Goal: Information Seeking & Learning: Learn about a topic

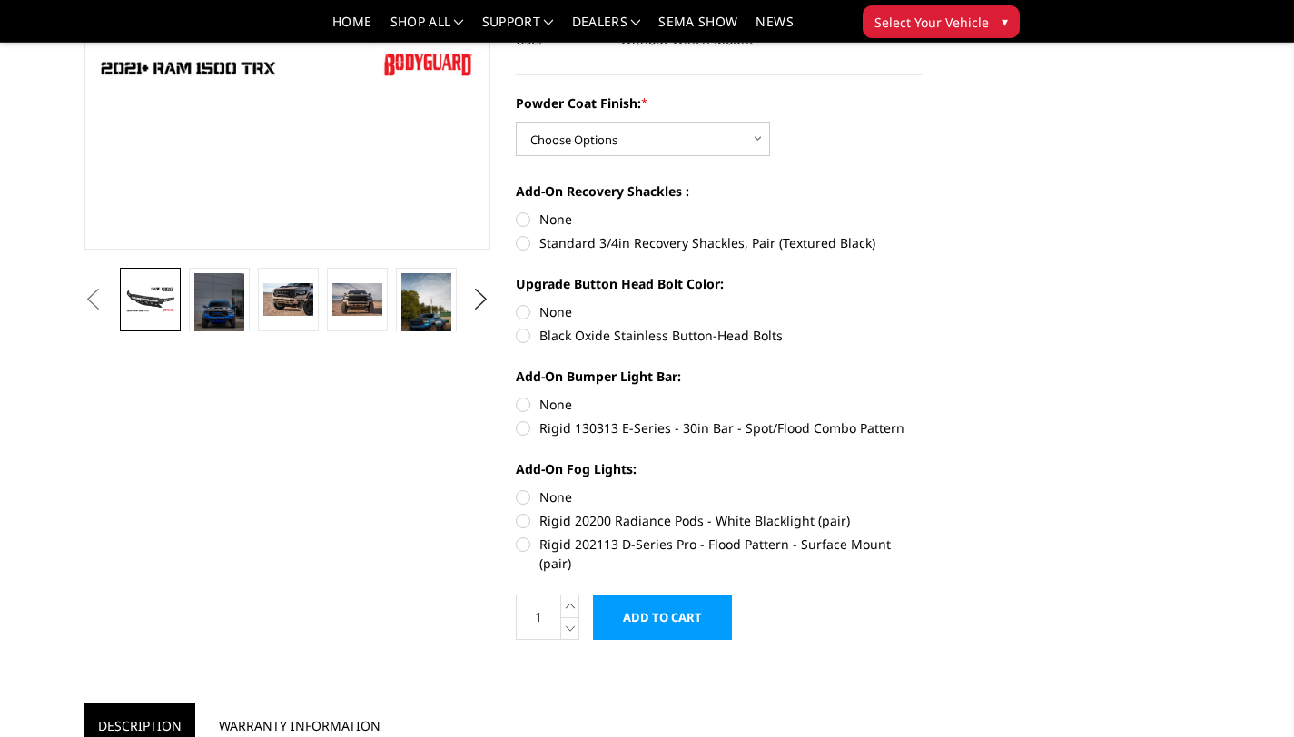
scroll to position [395, 0]
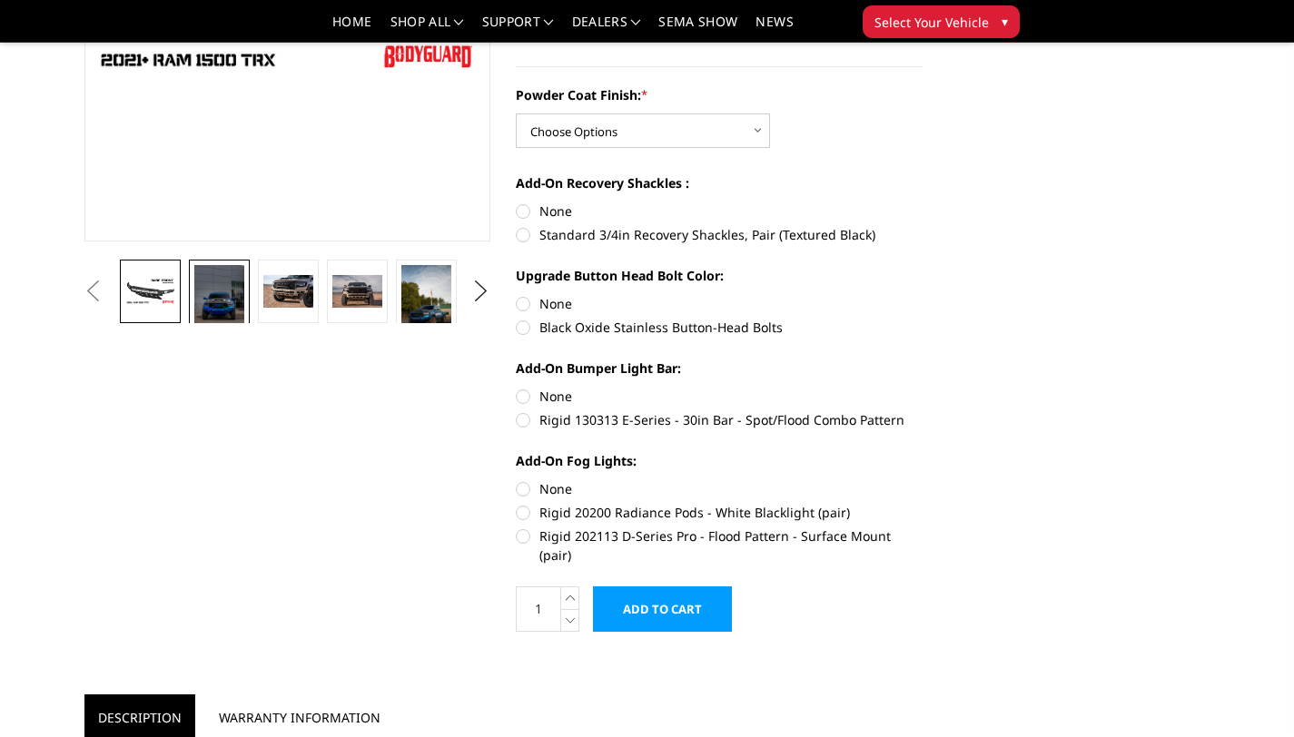
click at [216, 297] on img at bounding box center [218, 302] width 49 height 74
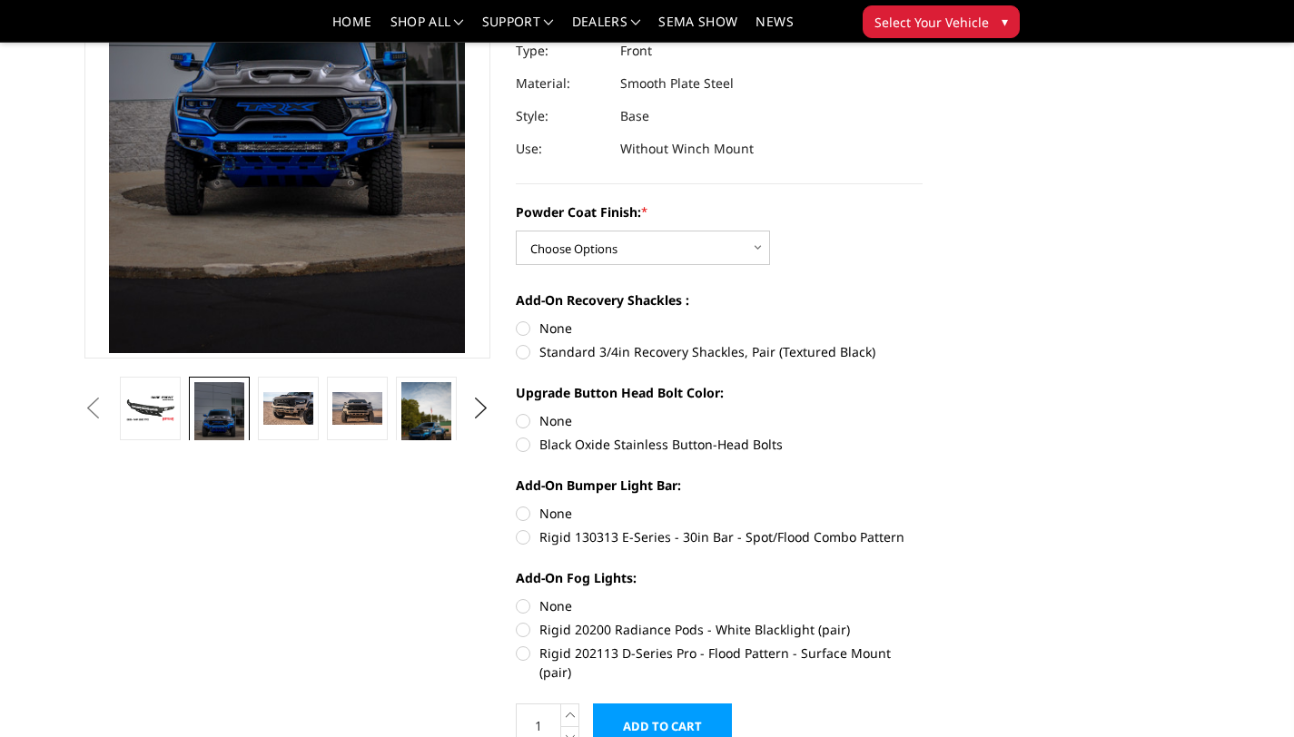
scroll to position [262, 0]
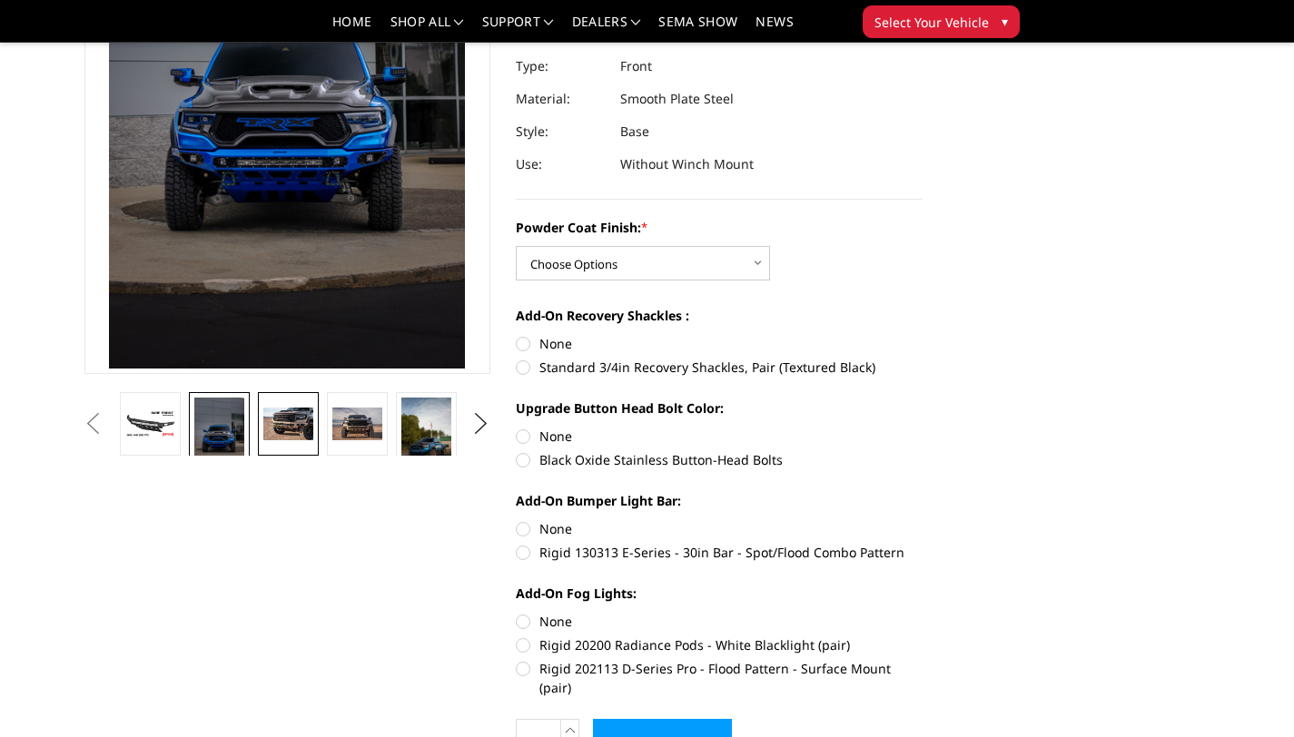
click at [274, 437] on img at bounding box center [287, 424] width 49 height 33
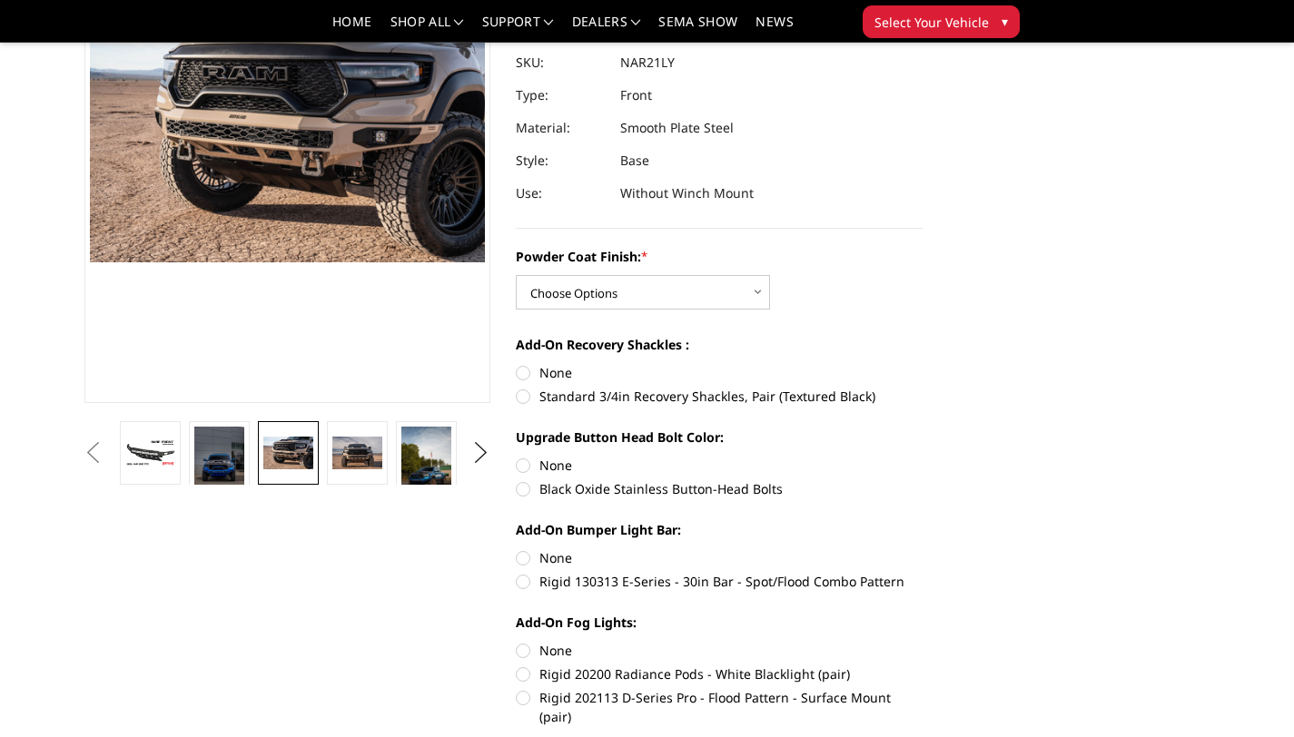
scroll to position [187, 0]
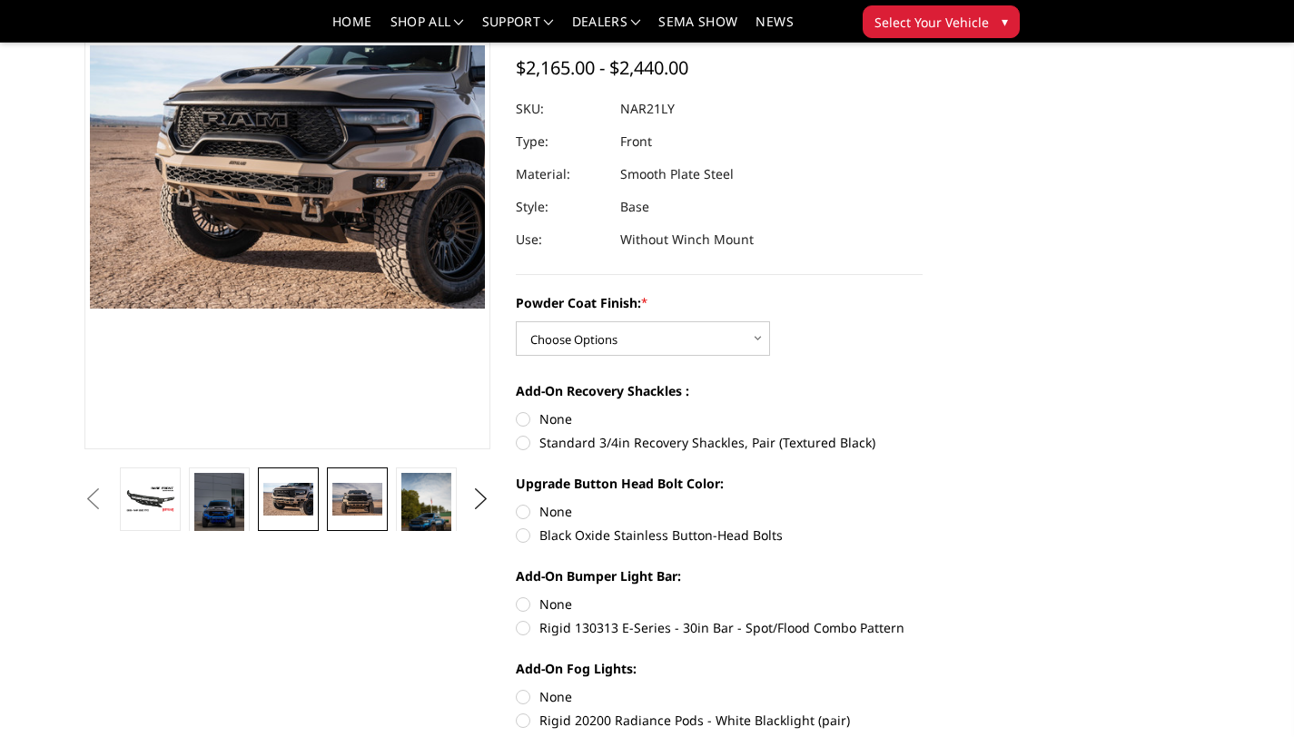
click at [353, 503] on img at bounding box center [356, 499] width 49 height 33
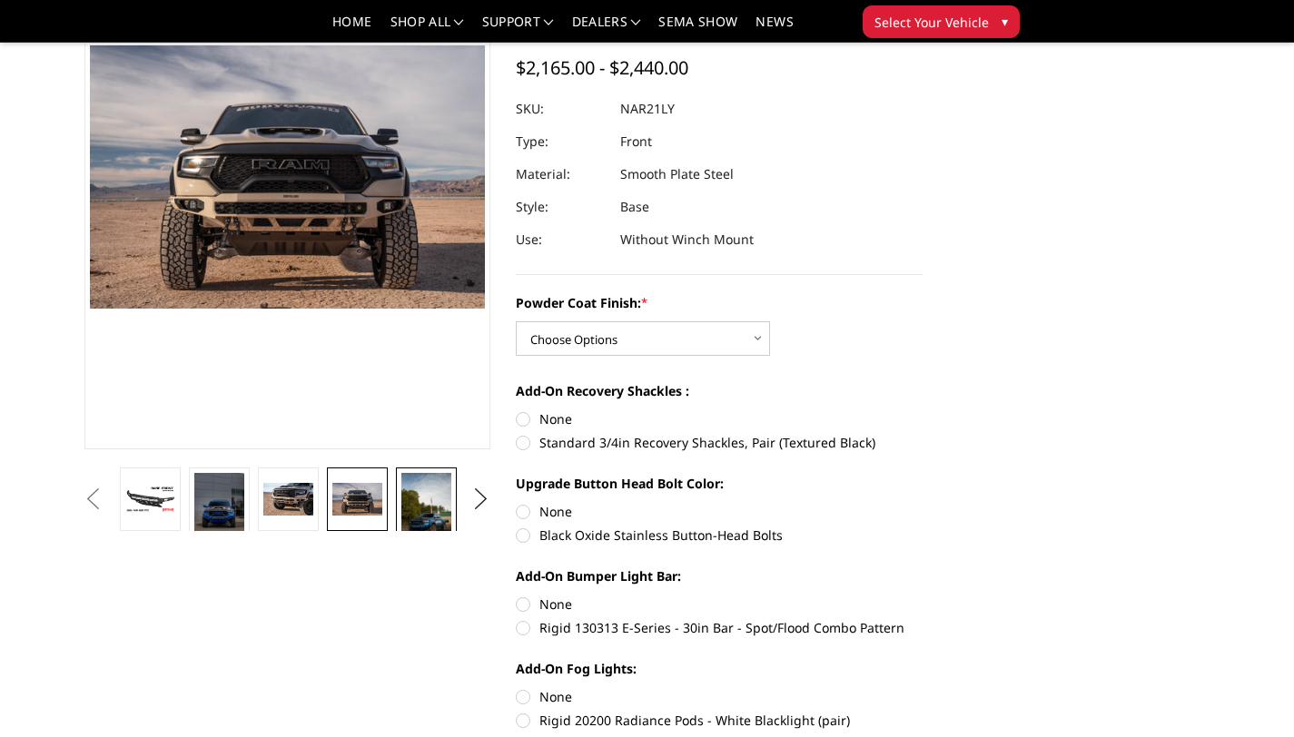
click at [424, 512] on img at bounding box center [425, 516] width 49 height 87
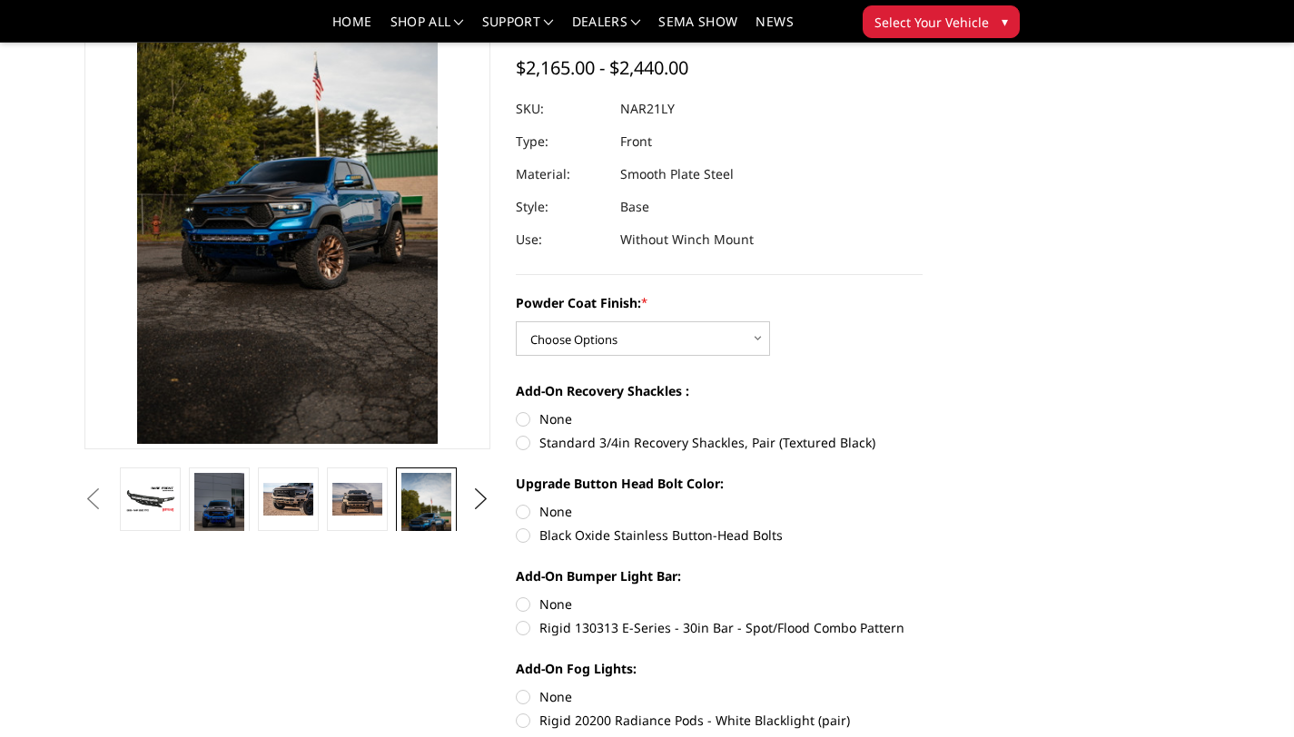
scroll to position [53, 0]
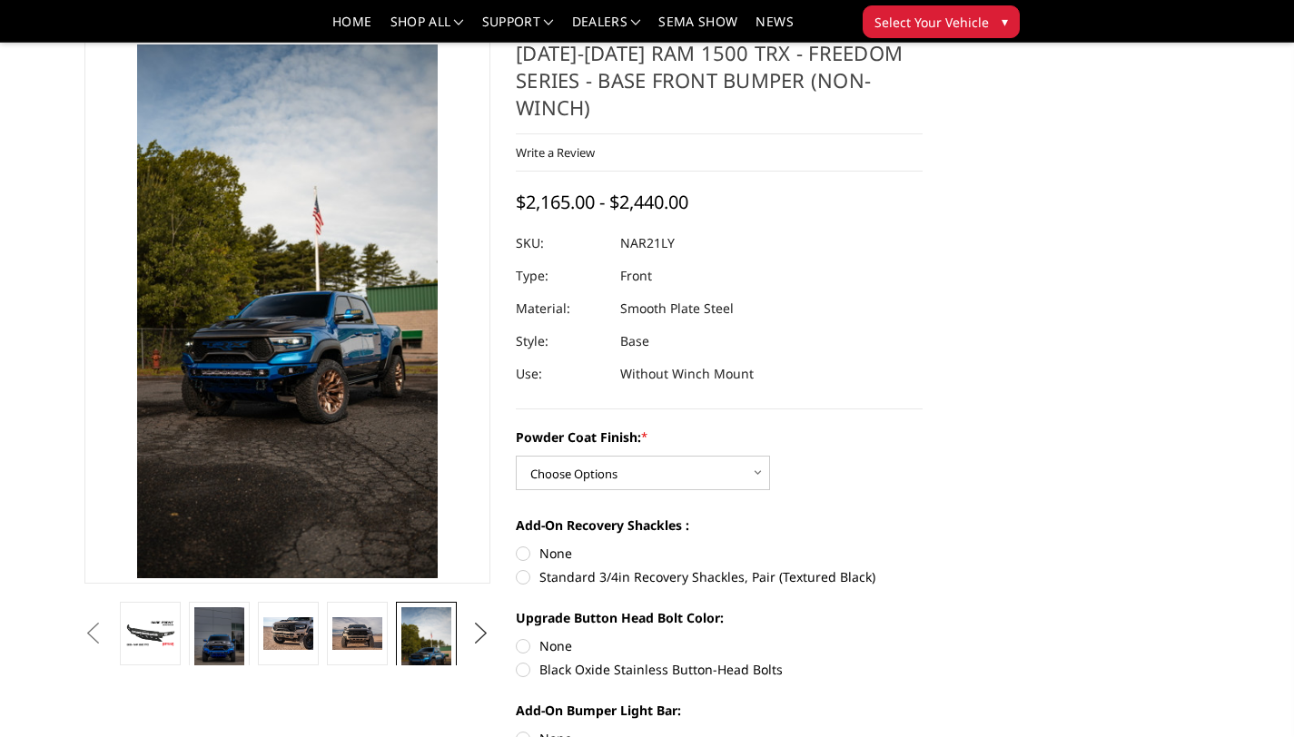
click at [478, 640] on button "Next" at bounding box center [481, 633] width 27 height 27
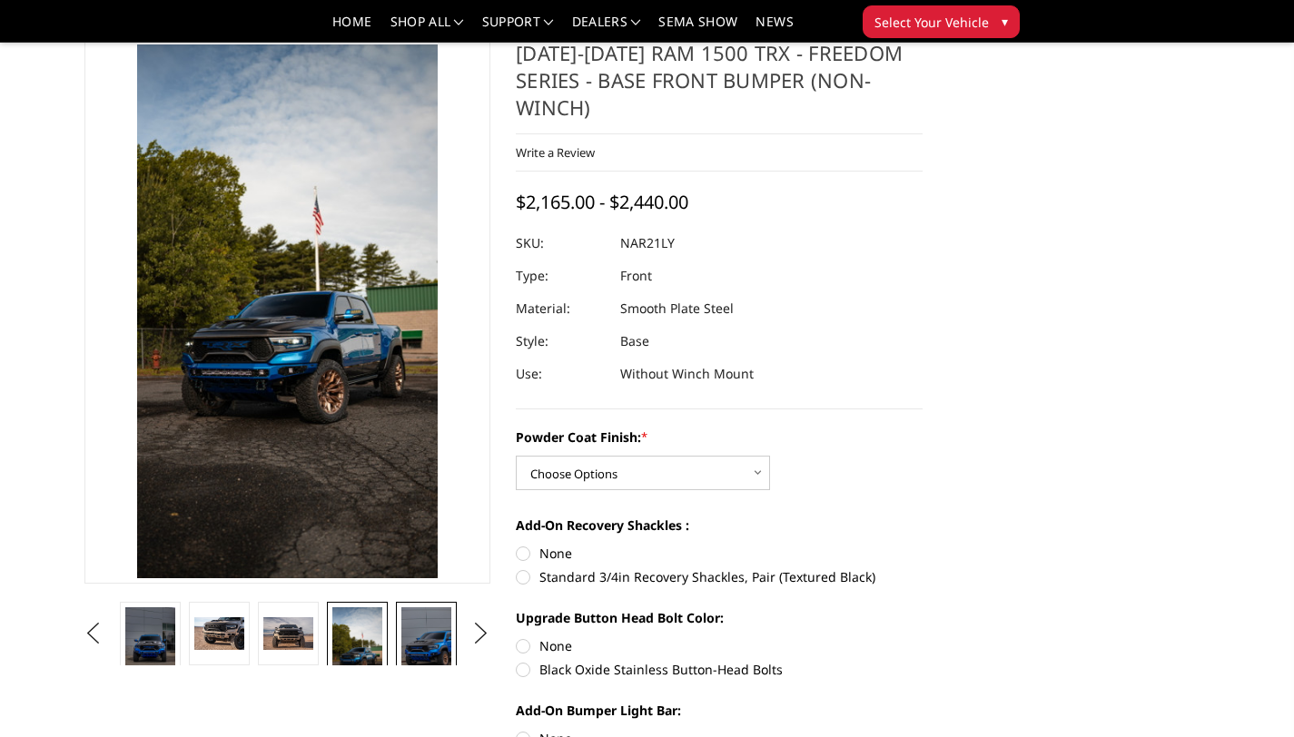
click at [436, 628] on img at bounding box center [425, 644] width 49 height 74
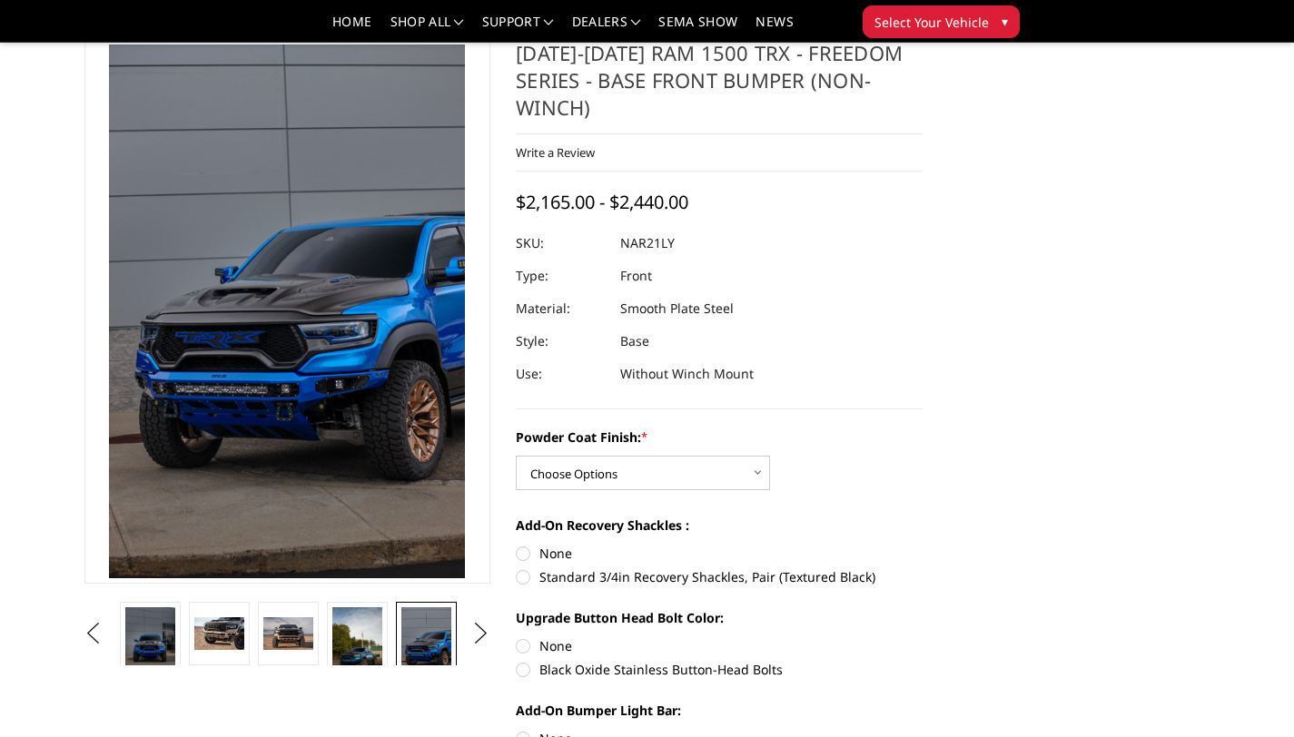
click at [464, 629] on ul "Previous Next" at bounding box center [287, 634] width 415 height 64
click at [472, 633] on button "Next" at bounding box center [481, 633] width 27 height 27
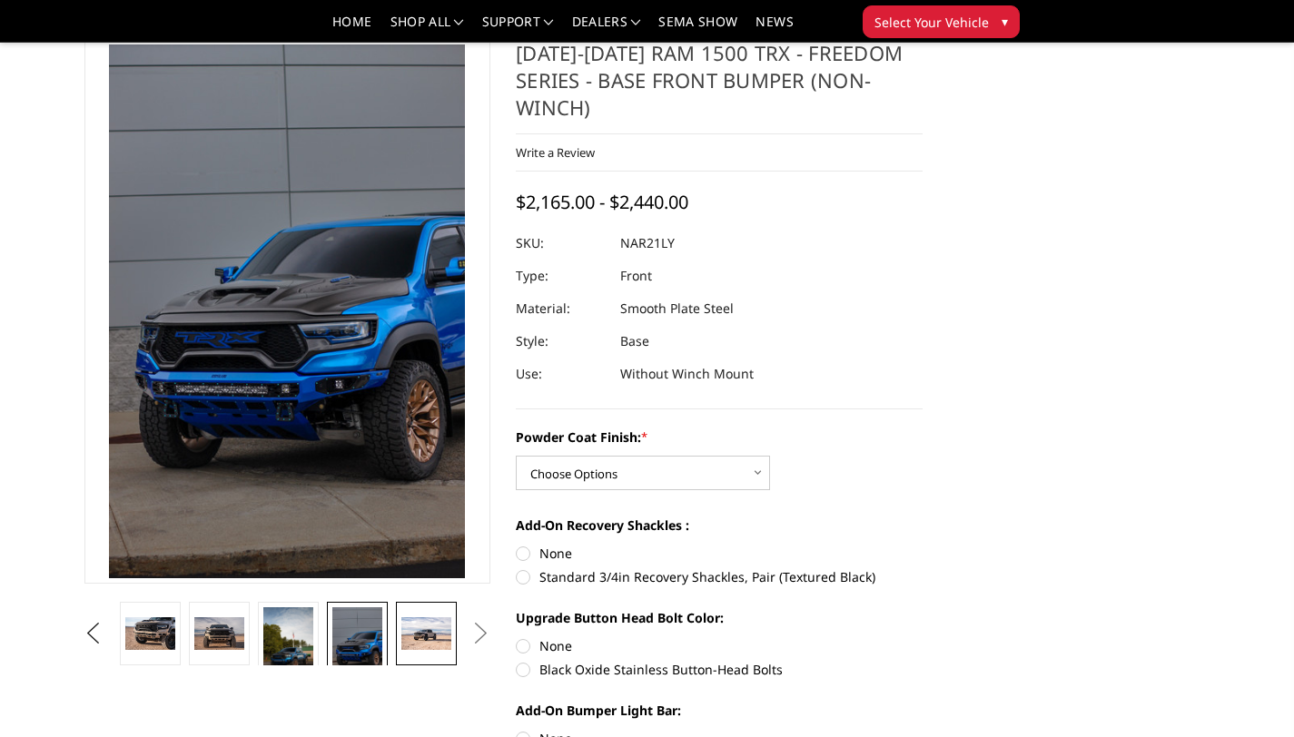
click at [425, 630] on img at bounding box center [425, 633] width 49 height 33
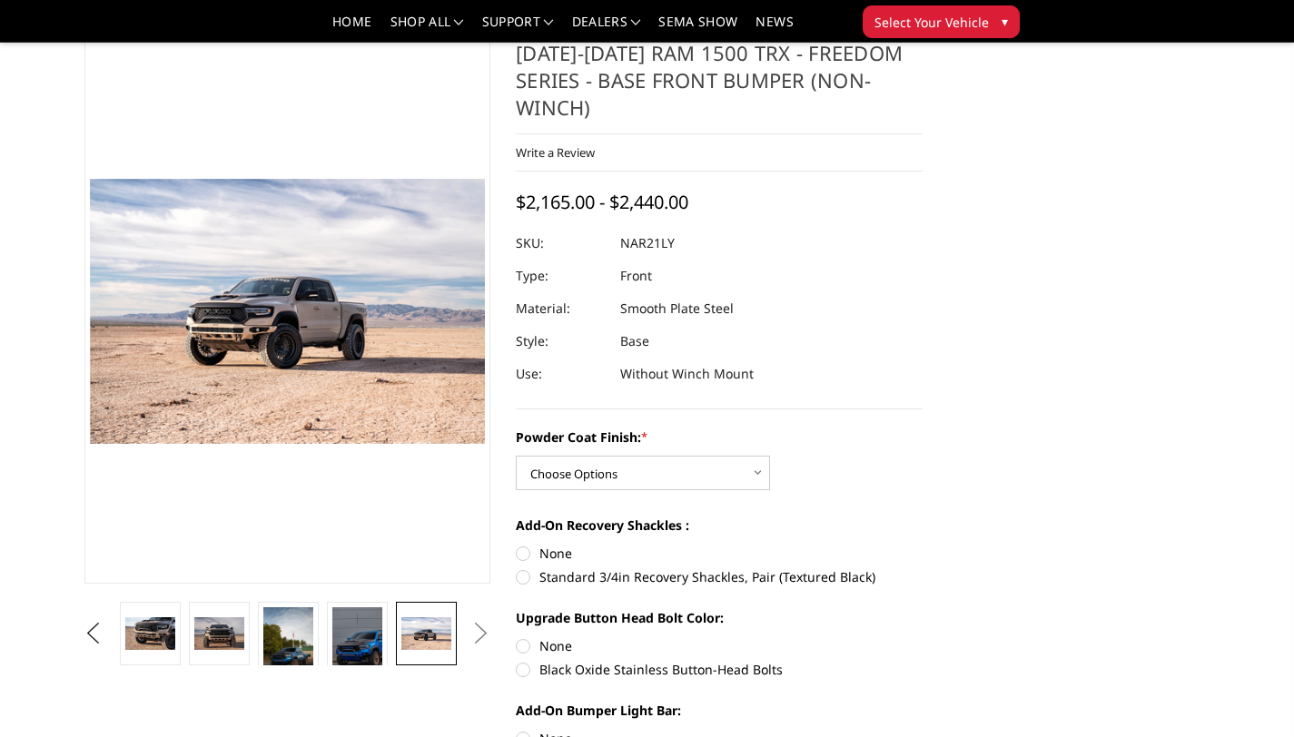
click at [473, 635] on button "Next" at bounding box center [481, 633] width 27 height 27
click at [480, 629] on button "Next" at bounding box center [481, 633] width 27 height 27
click at [370, 633] on img at bounding box center [356, 644] width 49 height 74
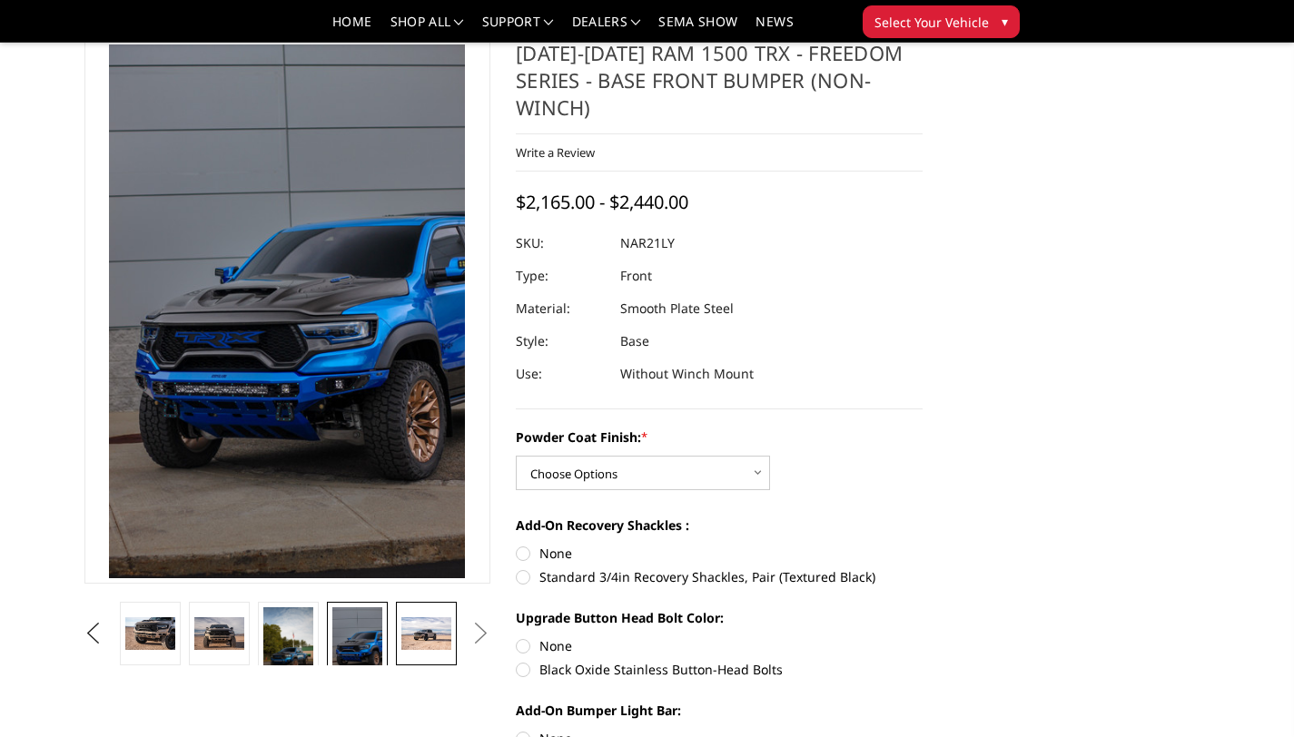
click at [419, 637] on img at bounding box center [425, 633] width 49 height 33
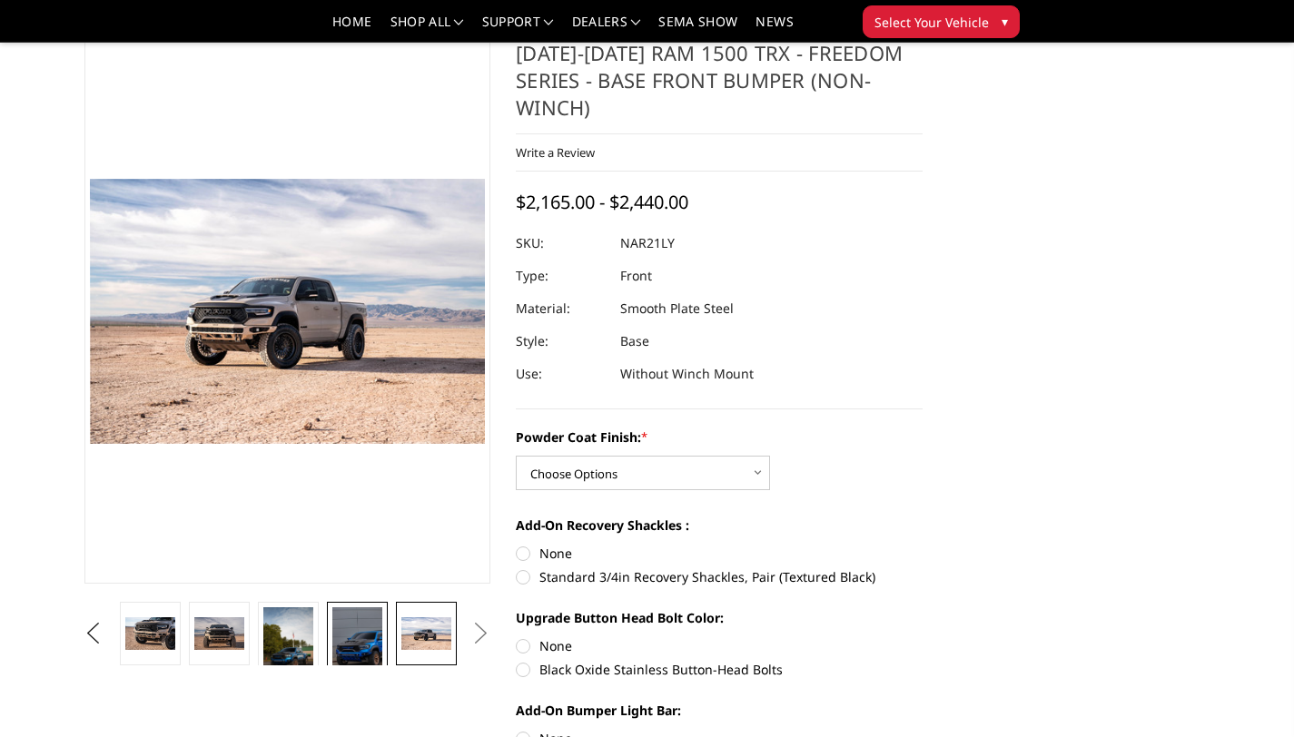
click at [369, 634] on img at bounding box center [356, 644] width 49 height 74
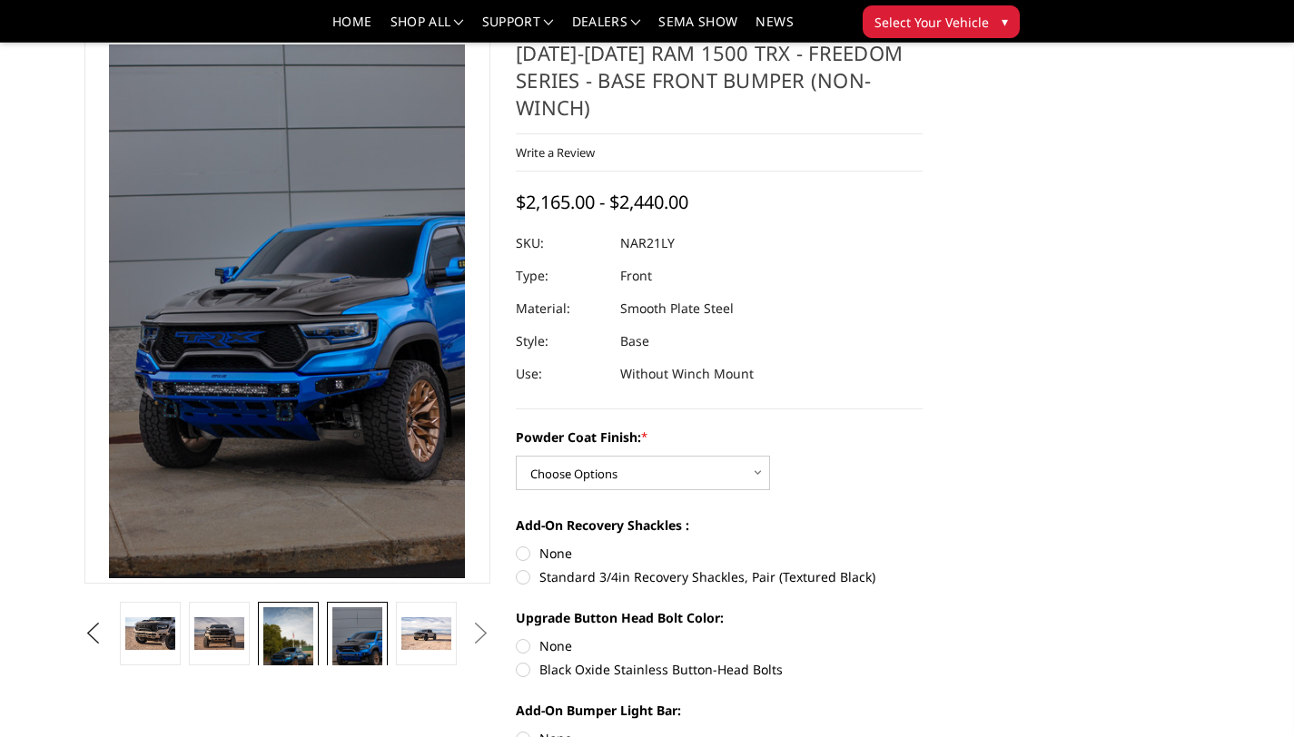
click at [303, 634] on img at bounding box center [287, 650] width 49 height 87
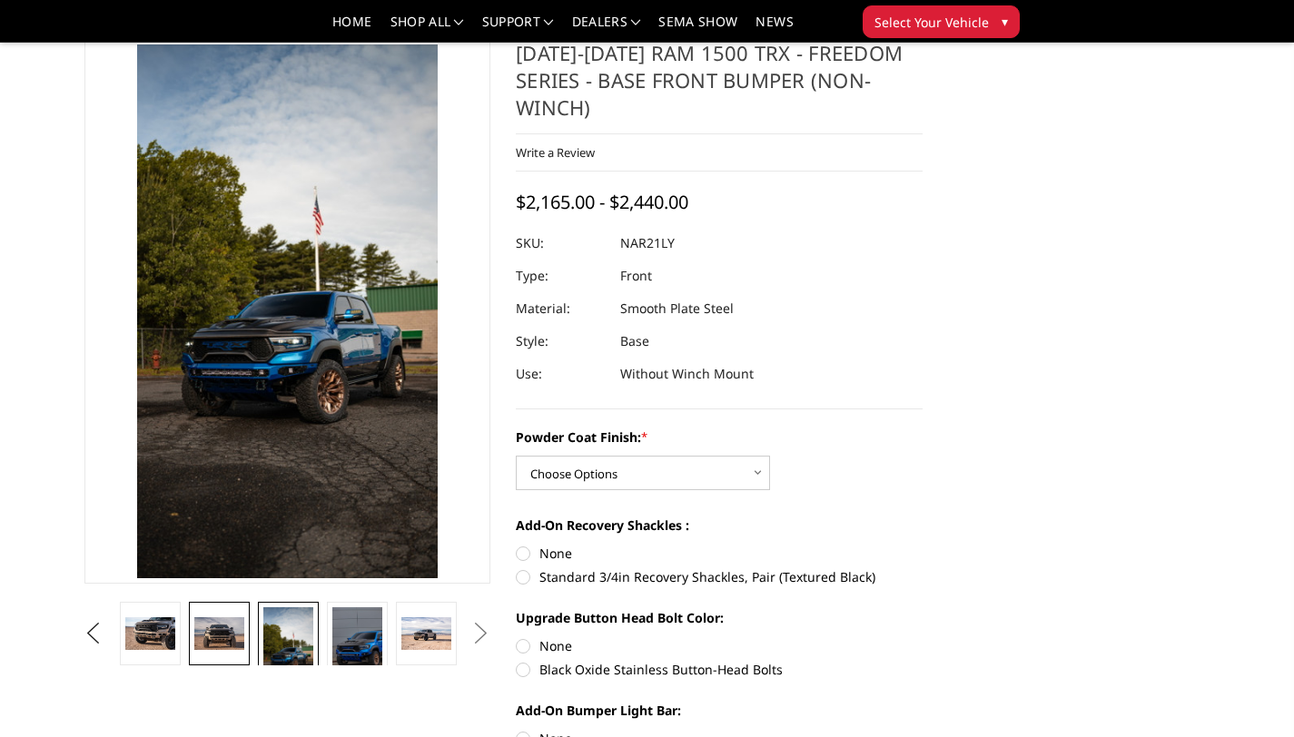
click at [234, 627] on img at bounding box center [218, 633] width 49 height 33
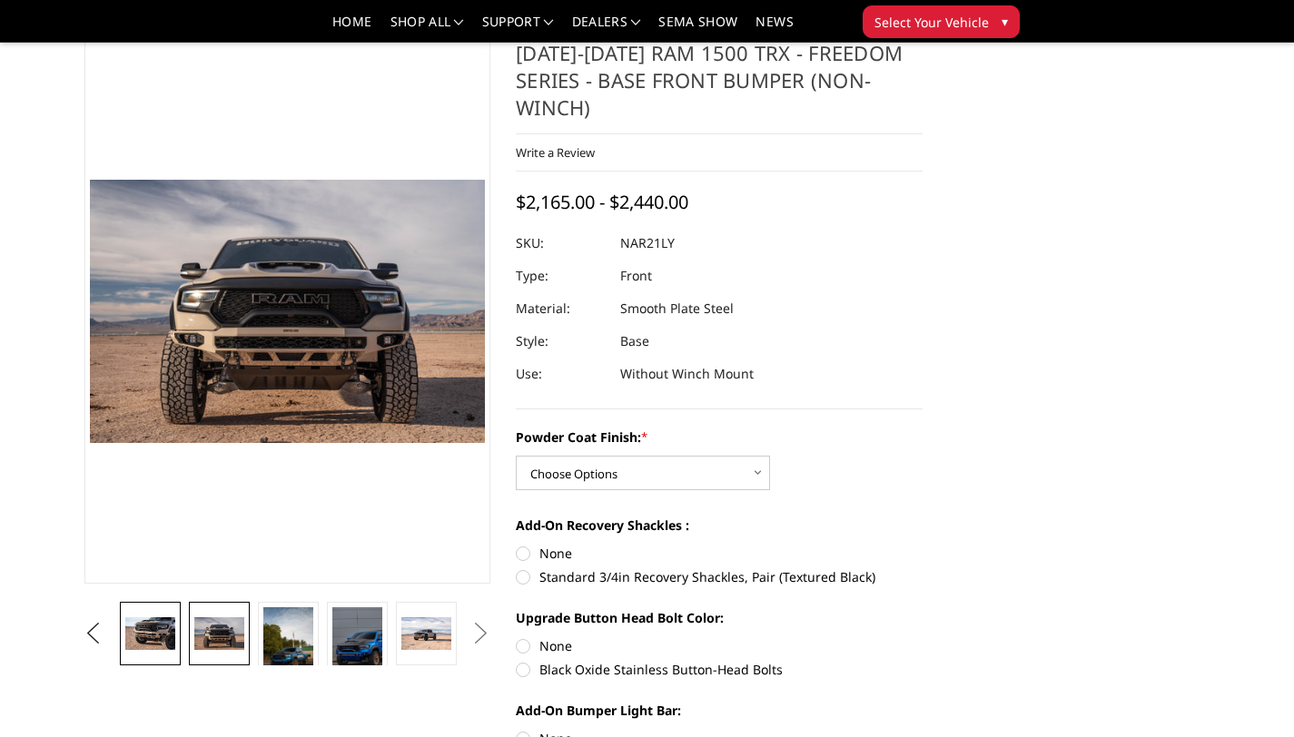
click at [164, 637] on img at bounding box center [149, 633] width 49 height 33
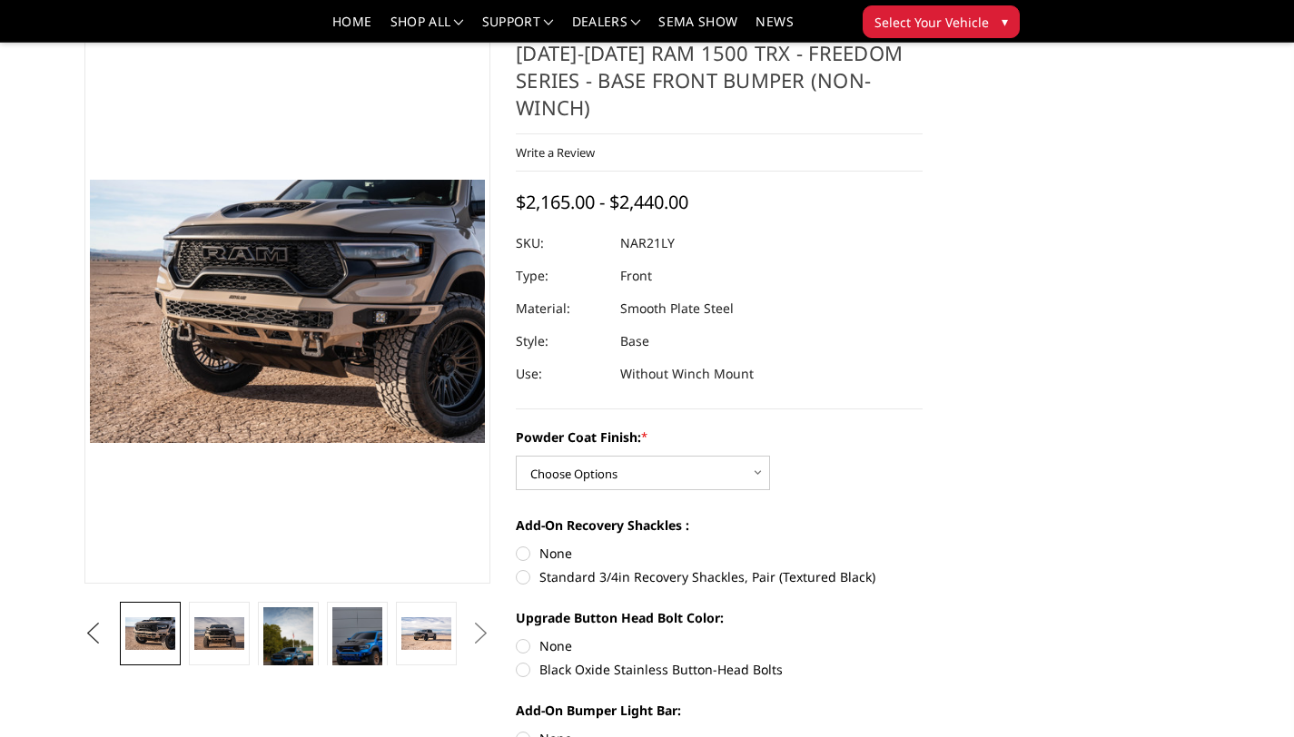
click at [81, 634] on button "Previous" at bounding box center [93, 633] width 27 height 27
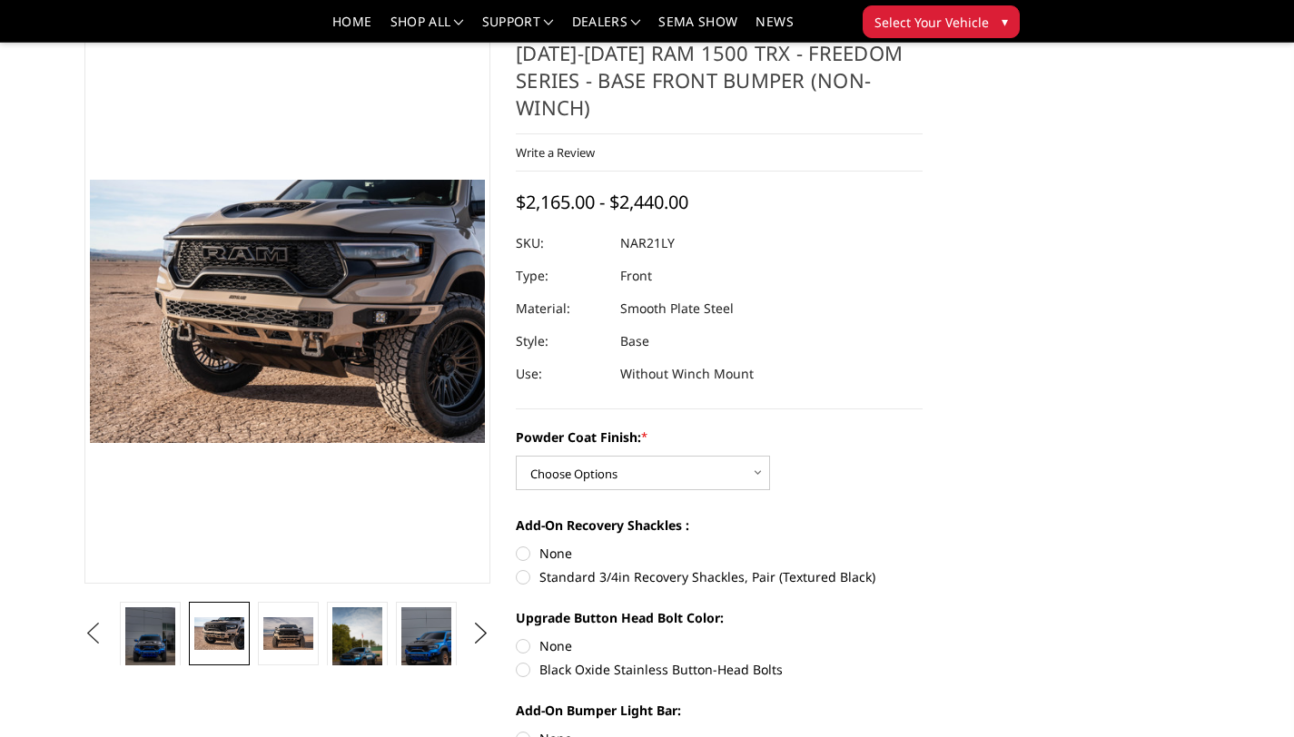
click at [107, 635] on button "Previous" at bounding box center [93, 633] width 27 height 27
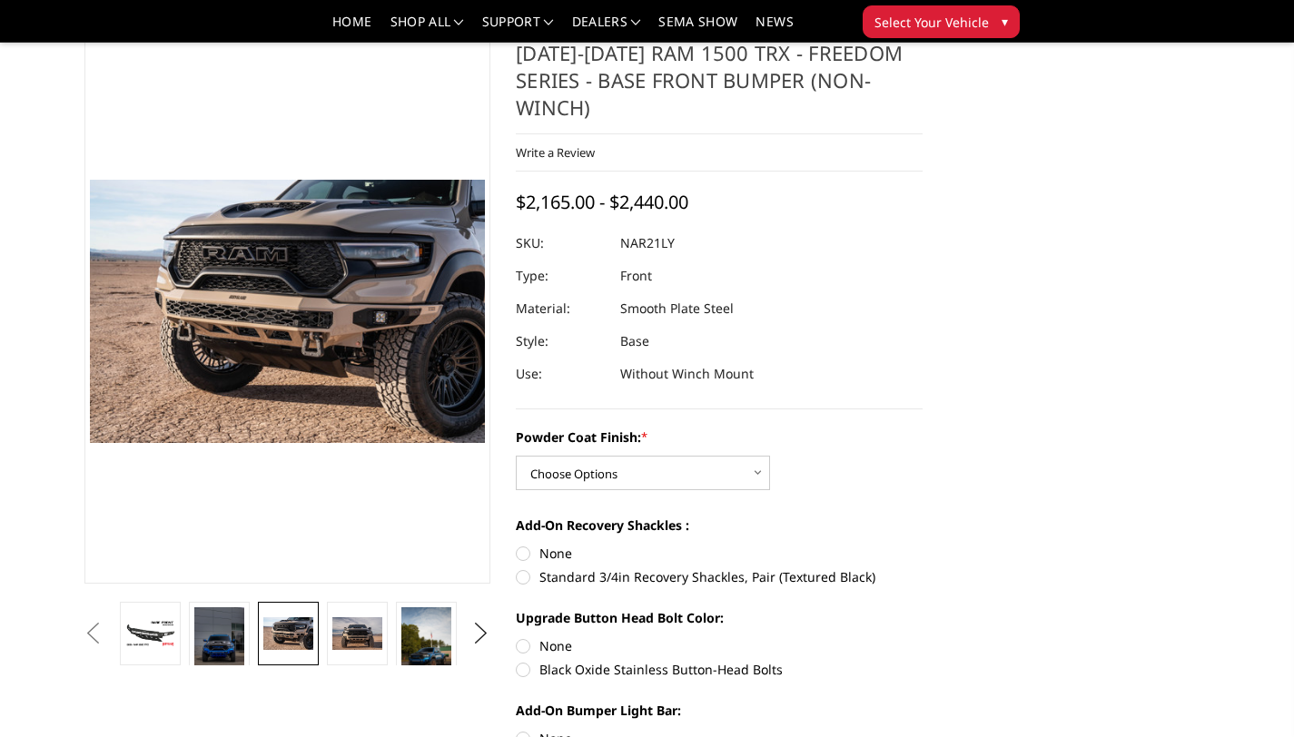
click at [107, 632] on button "Previous" at bounding box center [93, 633] width 27 height 27
click at [212, 633] on img at bounding box center [218, 644] width 49 height 74
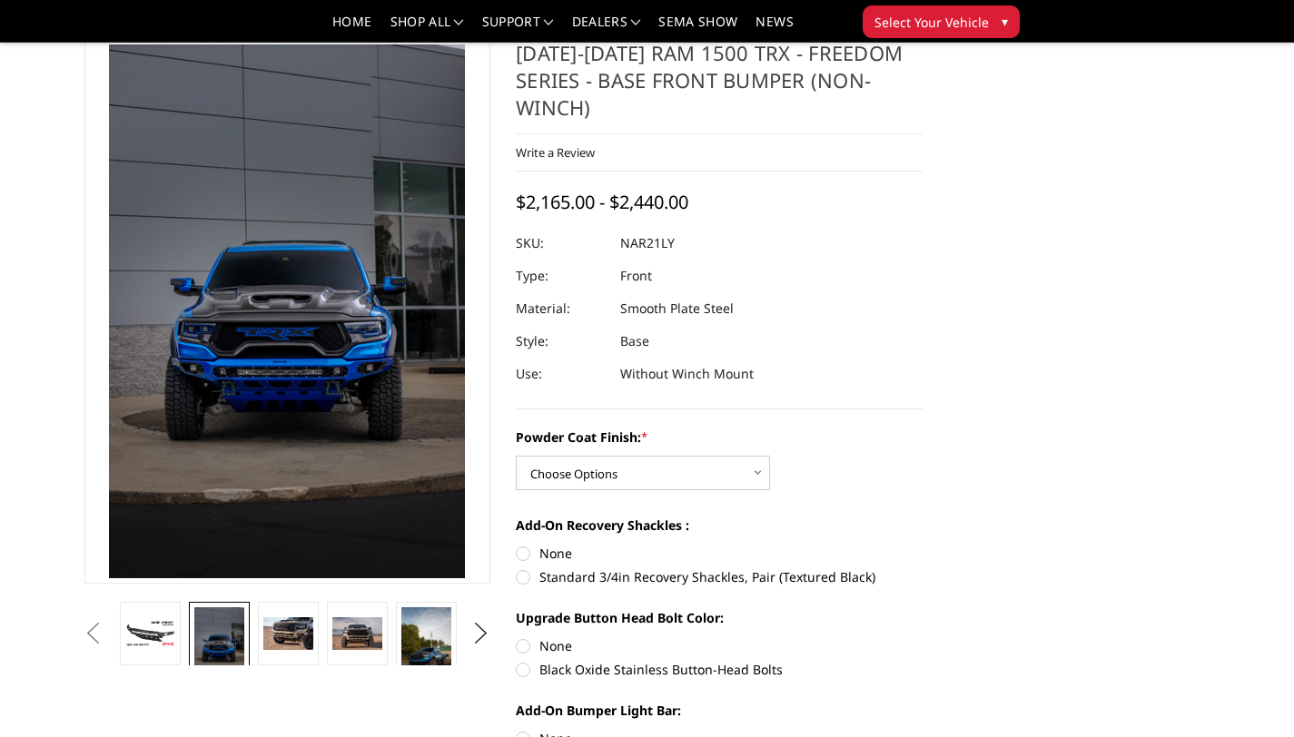
click at [107, 623] on button "Previous" at bounding box center [93, 633] width 27 height 27
click at [94, 626] on button "Previous" at bounding box center [93, 633] width 27 height 27
